Goal: Transaction & Acquisition: Purchase product/service

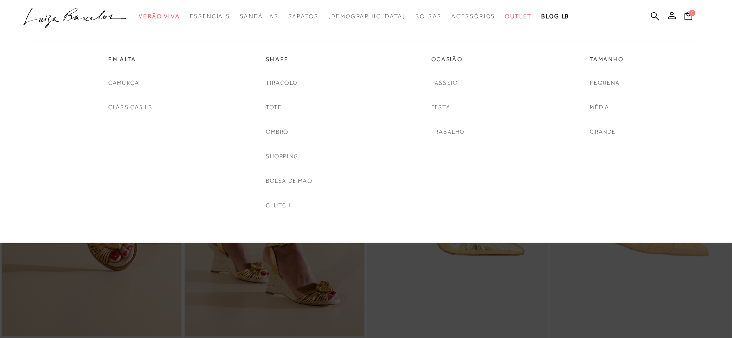
click at [415, 18] on span "Bolsas" at bounding box center [428, 16] width 27 height 7
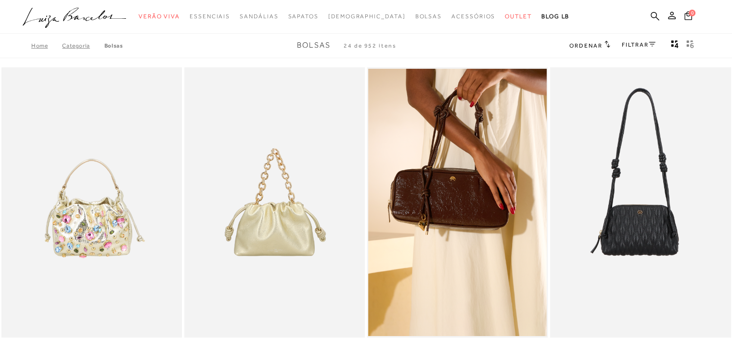
click at [595, 44] on span "Ordenar" at bounding box center [586, 45] width 33 height 7
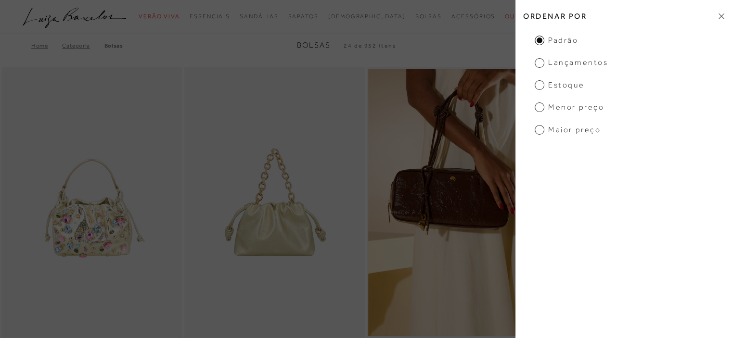
click at [564, 109] on span "Menor preço" at bounding box center [569, 107] width 69 height 11
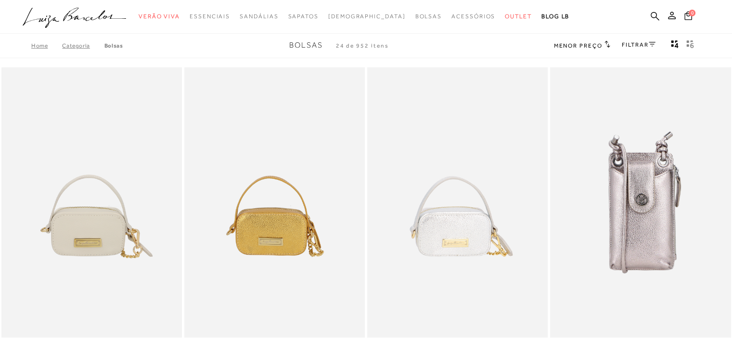
click at [687, 44] on rect "gridText6Desc" at bounding box center [688, 45] width 2 height 2
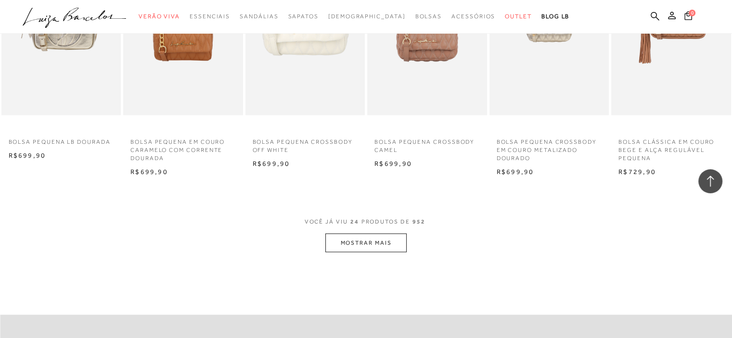
scroll to position [2022, 0]
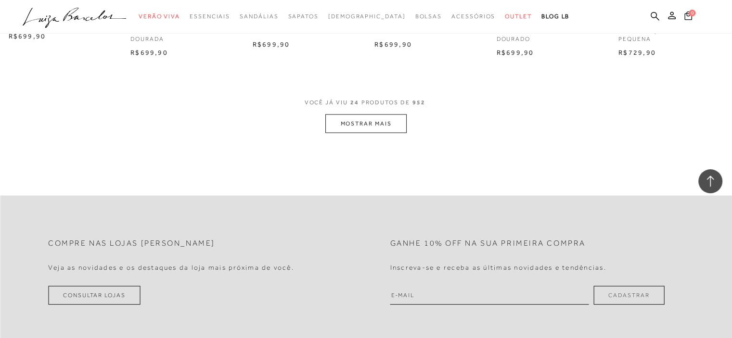
click at [377, 128] on button "MOSTRAR MAIS" at bounding box center [365, 124] width 81 height 19
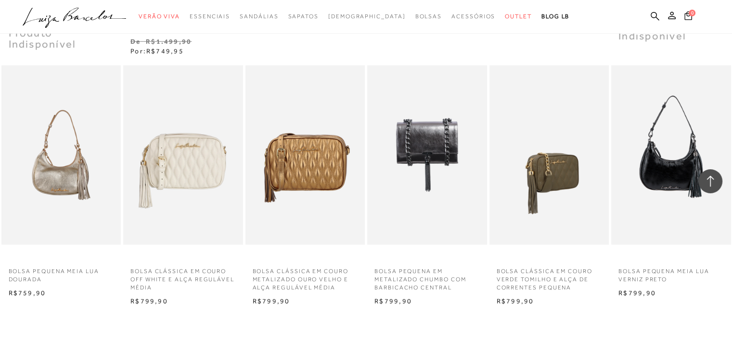
scroll to position [2985, 0]
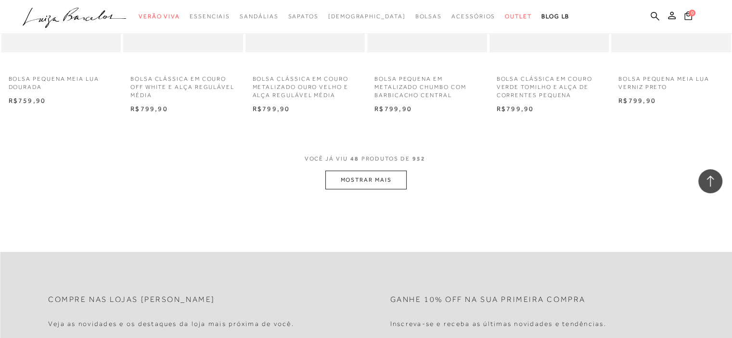
click at [343, 177] on button "MOSTRAR MAIS" at bounding box center [365, 180] width 81 height 19
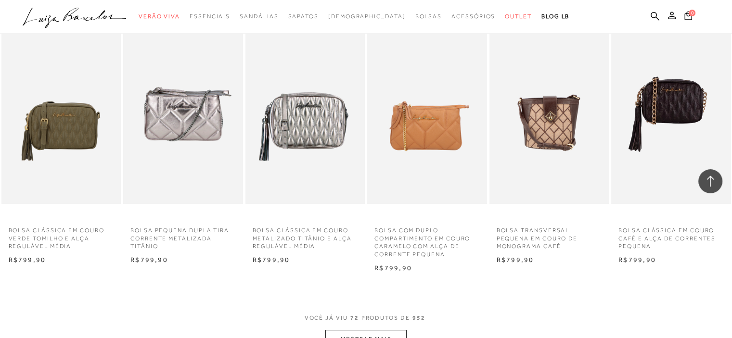
scroll to position [3900, 0]
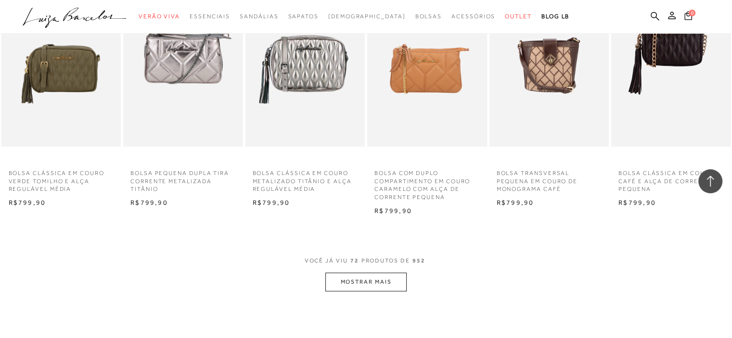
click at [387, 285] on button "MOSTRAR MAIS" at bounding box center [365, 282] width 81 height 19
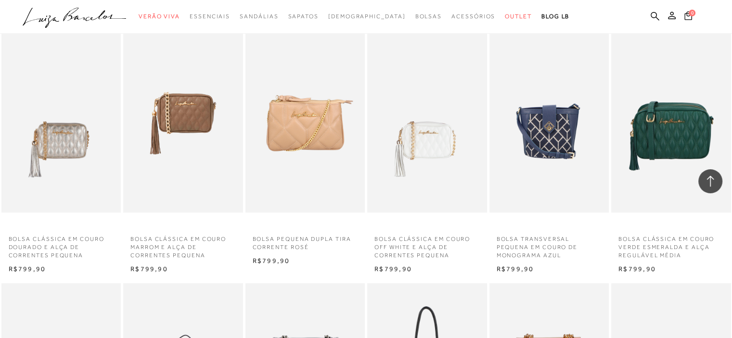
scroll to position [4092, 0]
click at [712, 182] on icon at bounding box center [710, 181] width 13 height 13
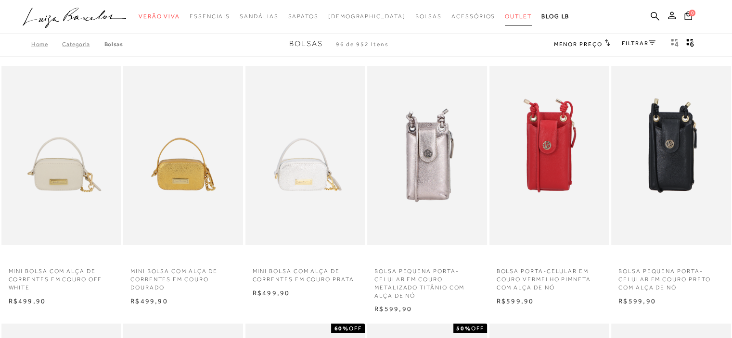
scroll to position [0, 0]
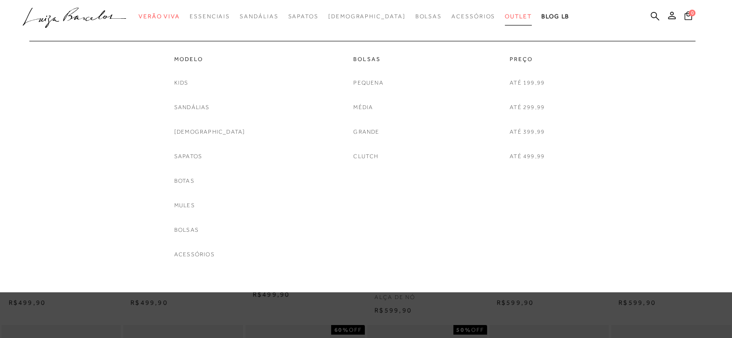
click at [505, 13] on span "Outlet" at bounding box center [518, 16] width 27 height 7
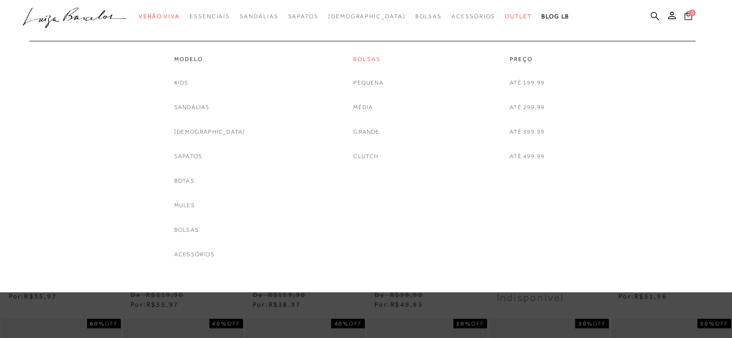
click at [368, 60] on link "Bolsas" at bounding box center [368, 59] width 30 height 8
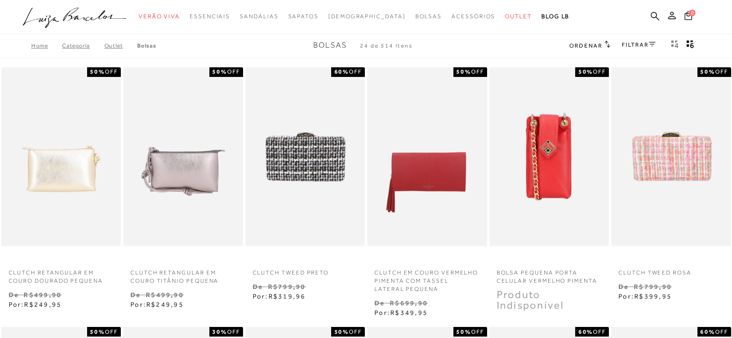
click at [578, 44] on span "Ordenar" at bounding box center [586, 45] width 33 height 7
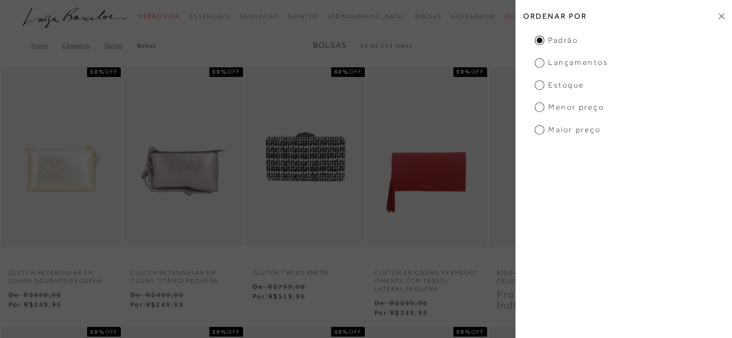
click at [579, 110] on span "Menor preço" at bounding box center [569, 107] width 69 height 11
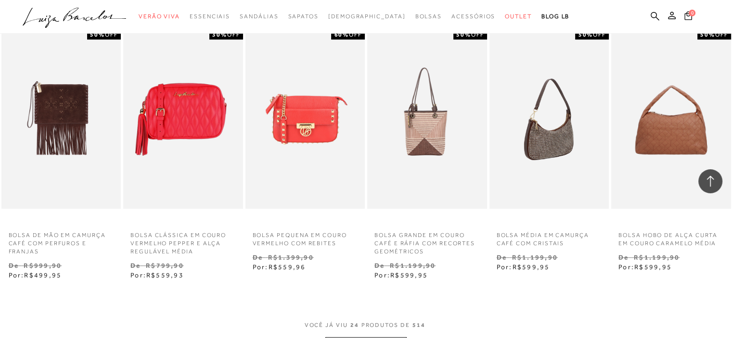
scroll to position [1011, 0]
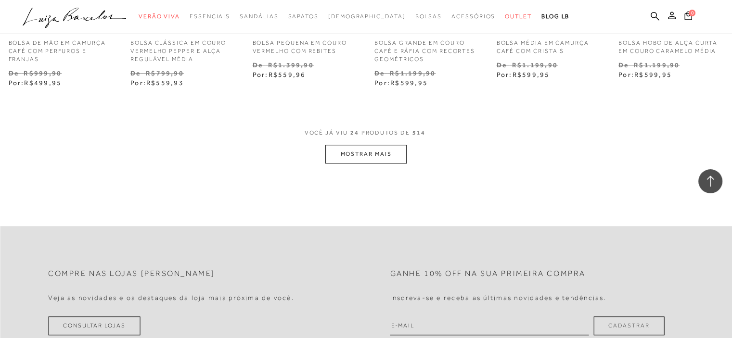
click at [380, 152] on button "MOSTRAR MAIS" at bounding box center [365, 154] width 81 height 19
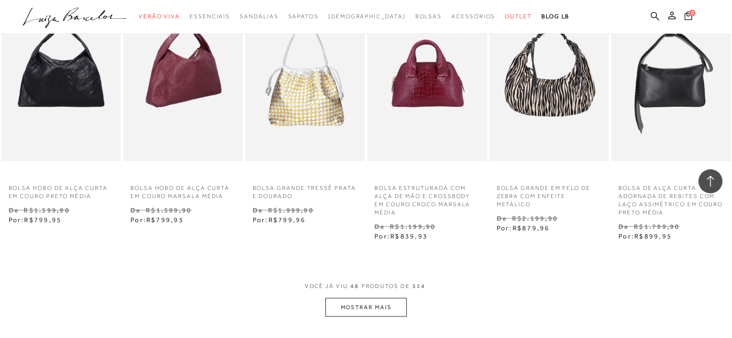
scroll to position [2070, 0]
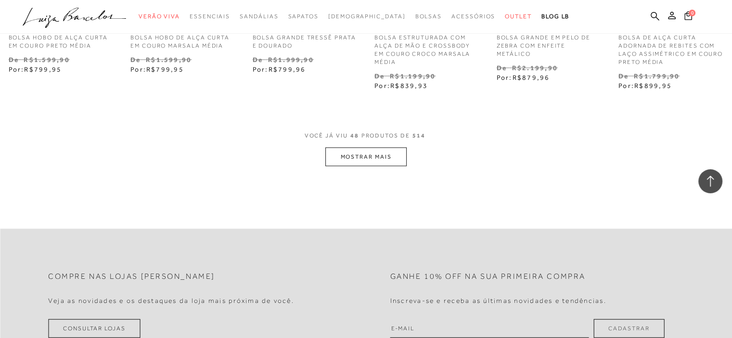
click at [354, 155] on button "MOSTRAR MAIS" at bounding box center [365, 157] width 81 height 19
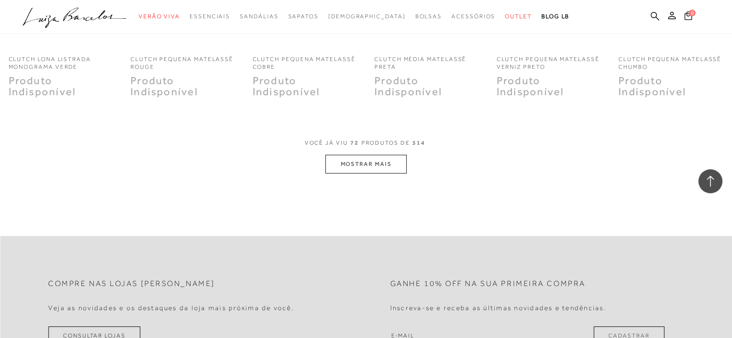
scroll to position [3129, 0]
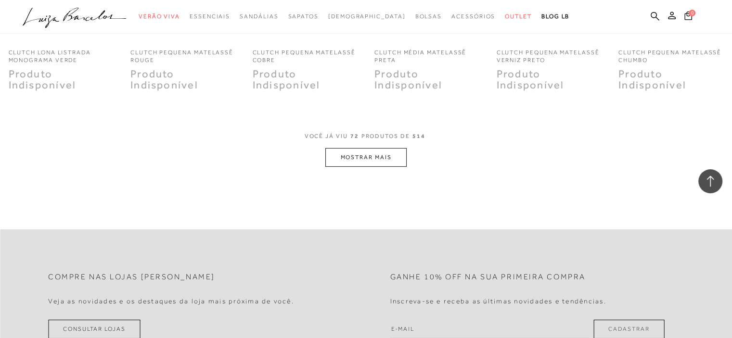
click at [350, 155] on button "MOSTRAR MAIS" at bounding box center [365, 157] width 81 height 19
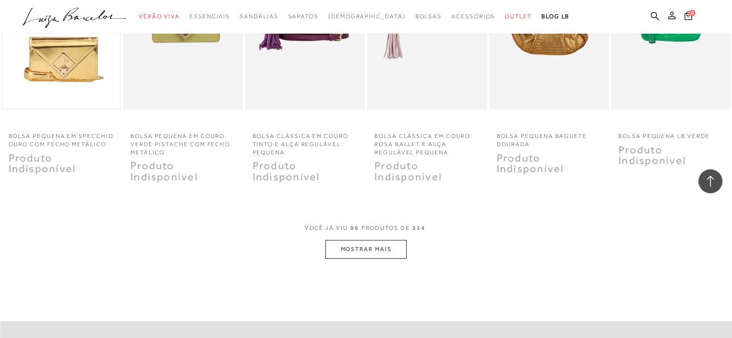
scroll to position [4140, 0]
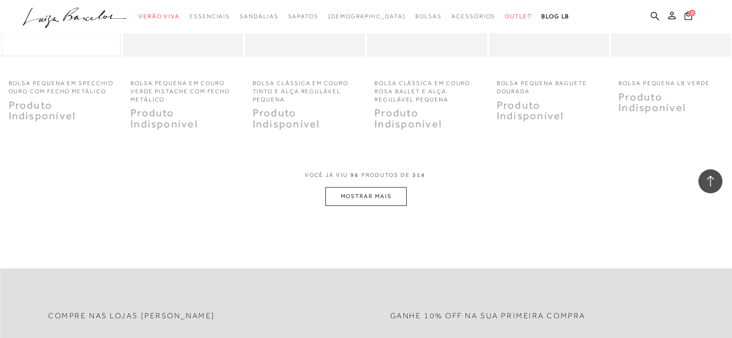
click at [365, 193] on button "MOSTRAR MAIS" at bounding box center [365, 196] width 81 height 19
